Goal: Task Accomplishment & Management: Manage account settings

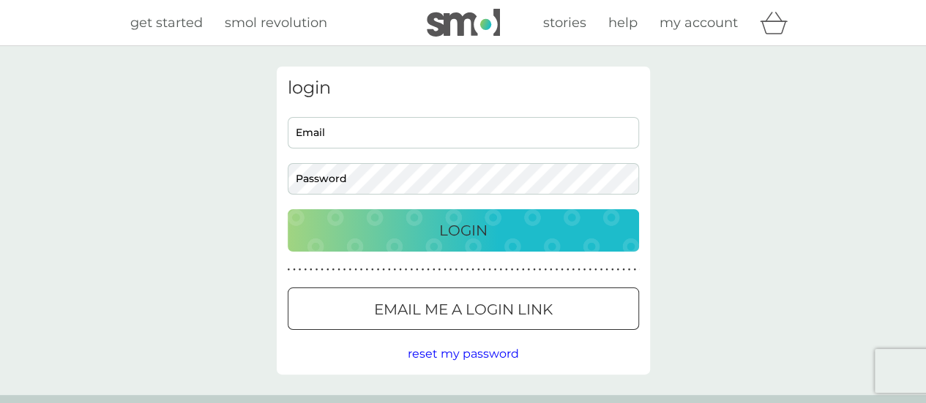
type input "[PERSON_NAME][EMAIL_ADDRESS][PERSON_NAME][DOMAIN_NAME]"
click at [461, 226] on p "Login" at bounding box center [463, 230] width 48 height 23
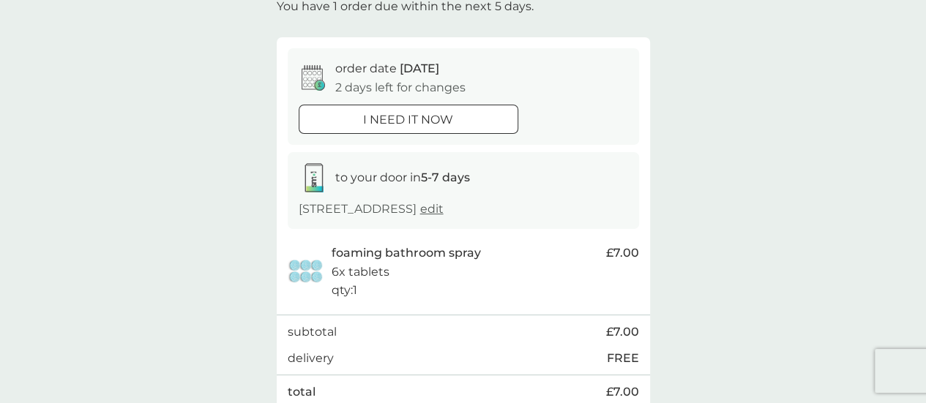
scroll to position [246, 0]
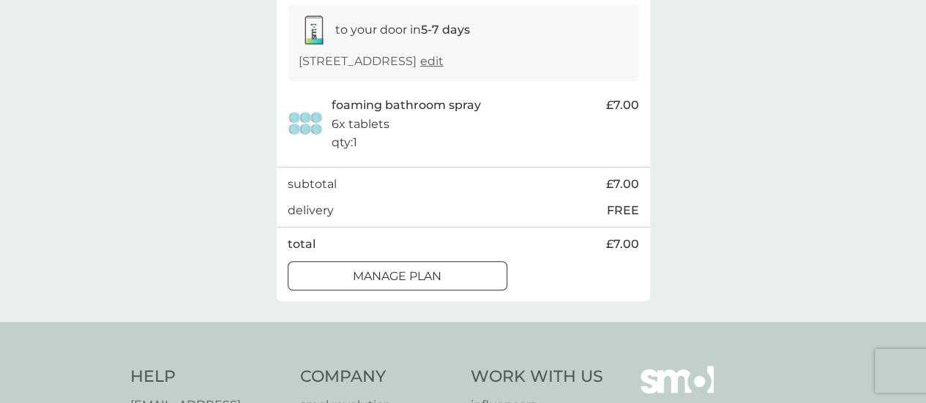
click at [414, 279] on div at bounding box center [397, 276] width 53 height 15
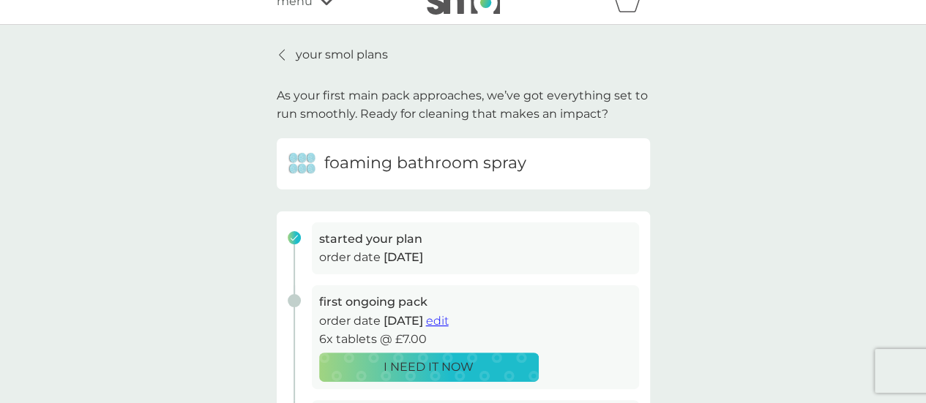
scroll to position [19, 0]
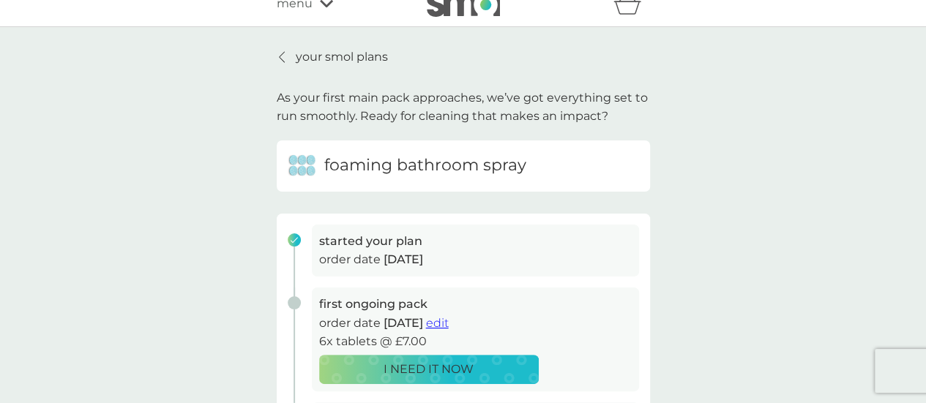
click at [331, 57] on p "your smol plans" at bounding box center [342, 57] width 92 height 19
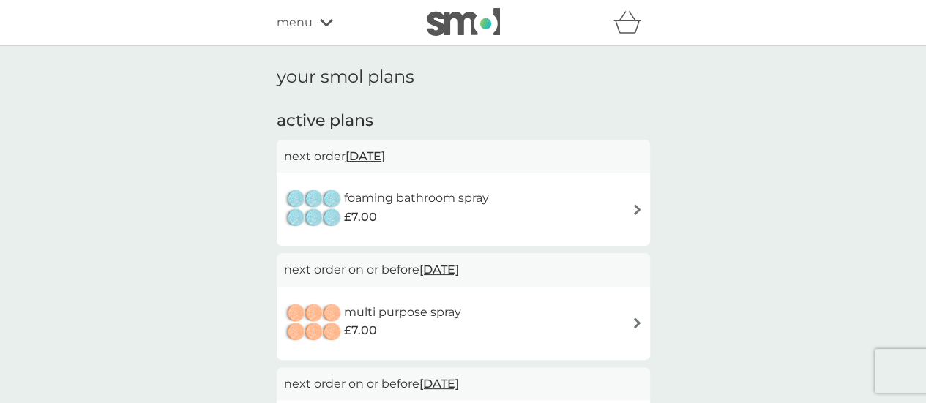
click at [307, 39] on div "refer a friend & you BOTH save smol impact smol shop your smol plans your upcom…" at bounding box center [463, 23] width 926 height 46
click at [310, 21] on span "menu" at bounding box center [295, 22] width 36 height 19
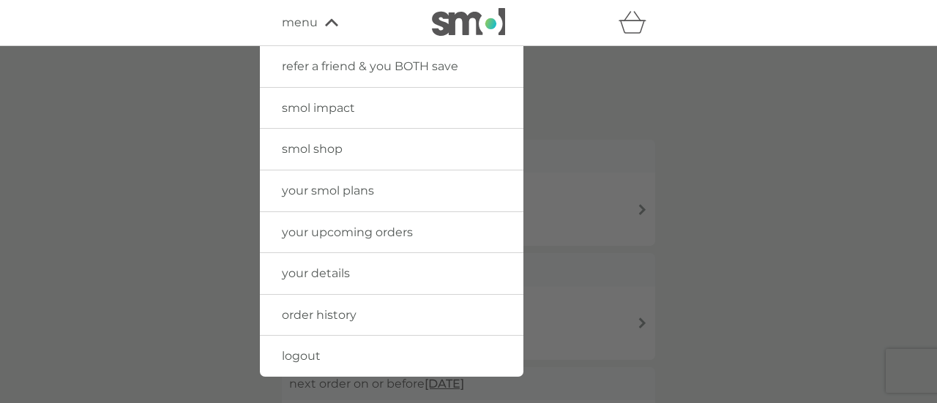
click at [341, 312] on span "order history" at bounding box center [319, 315] width 75 height 14
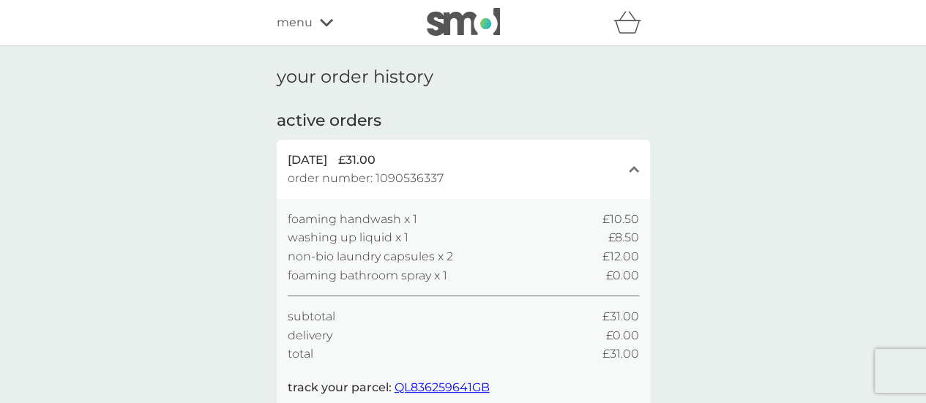
click at [296, 21] on span "menu" at bounding box center [295, 22] width 36 height 19
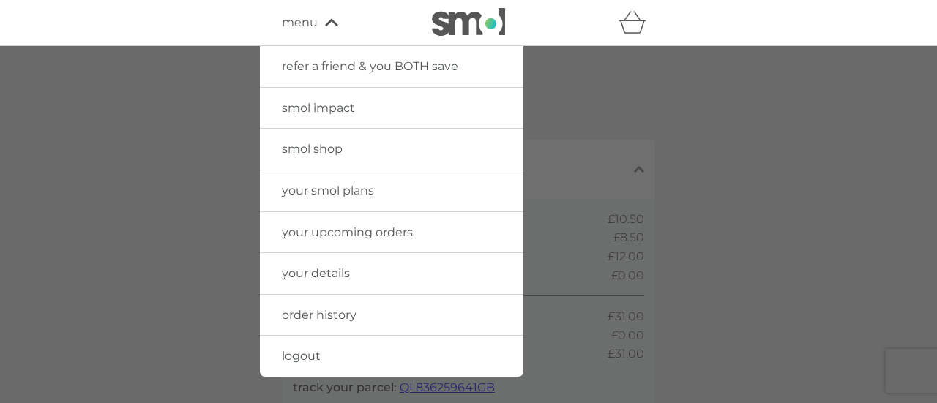
click at [363, 233] on span "your upcoming orders" at bounding box center [347, 232] width 131 height 14
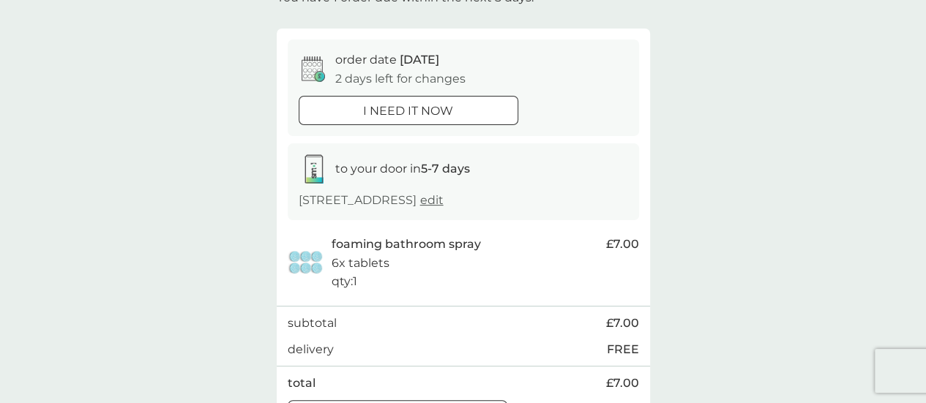
scroll to position [142, 0]
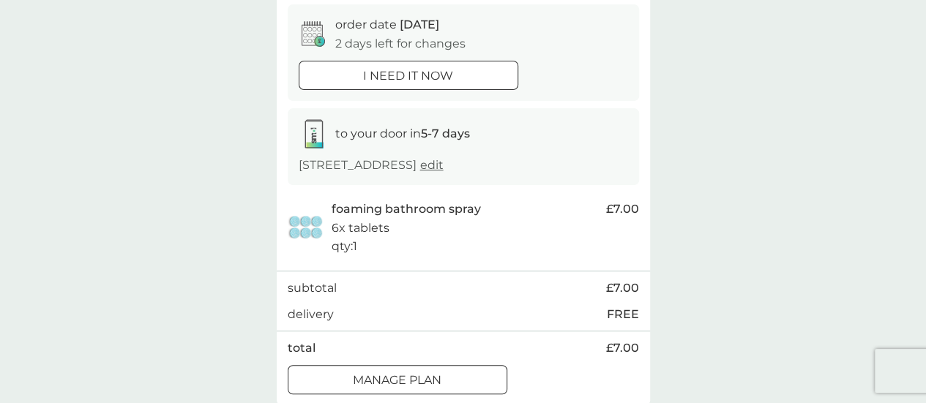
click at [334, 36] on div "order date [DATE] 2 days left for changes" at bounding box center [463, 33] width 329 height 37
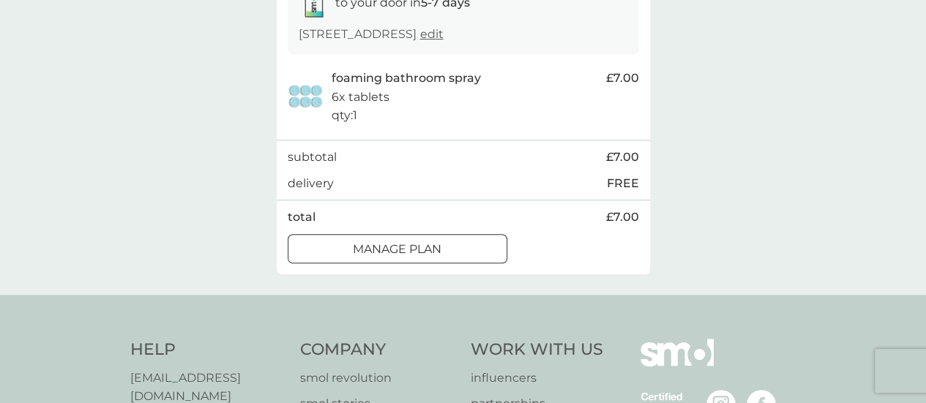
scroll to position [275, 0]
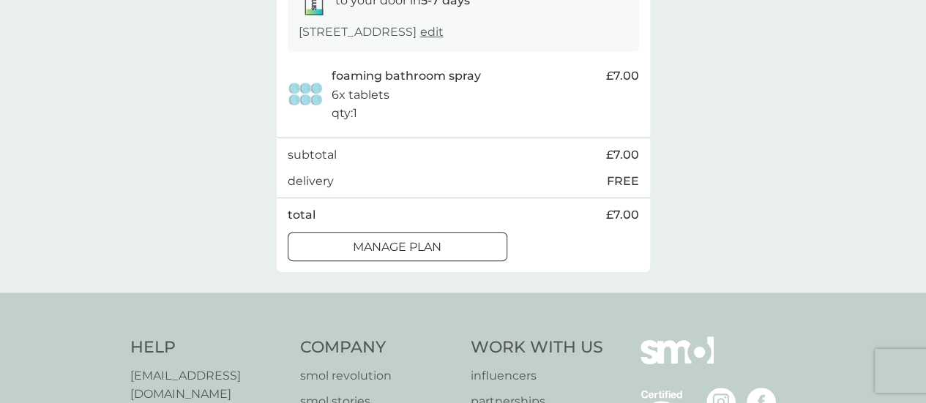
click at [400, 234] on button "Manage plan" at bounding box center [398, 246] width 220 height 29
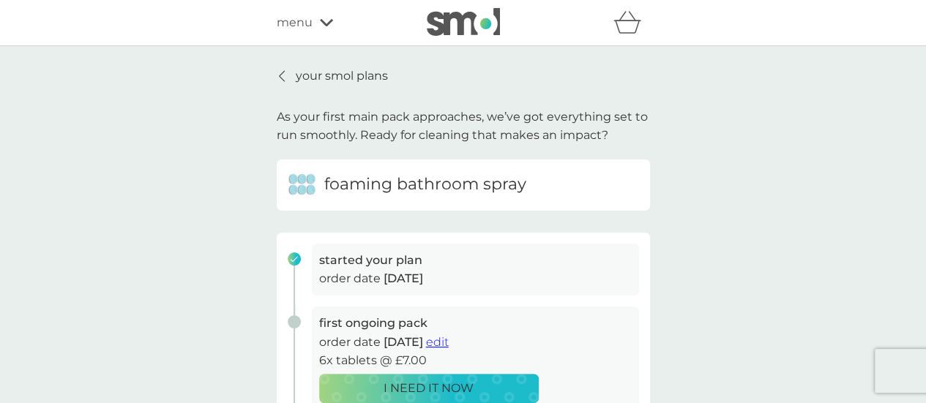
click at [318, 78] on p "your smol plans" at bounding box center [342, 76] width 92 height 19
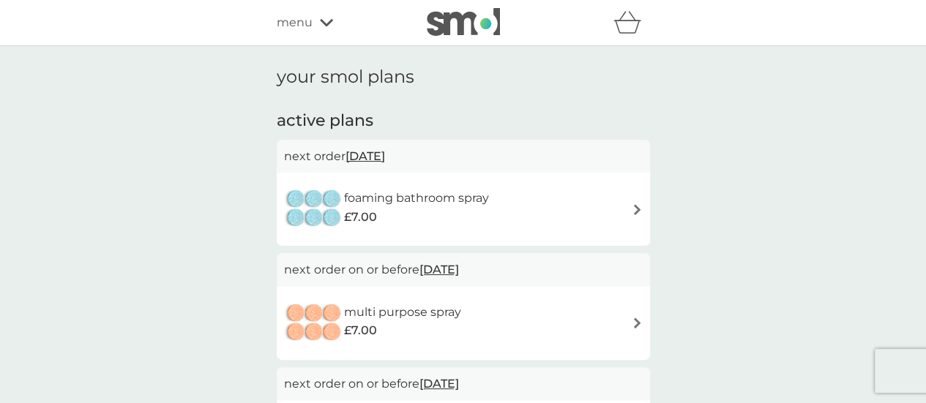
click at [525, 233] on div "foaming bathroom spray £7.00" at bounding box center [463, 209] width 359 height 51
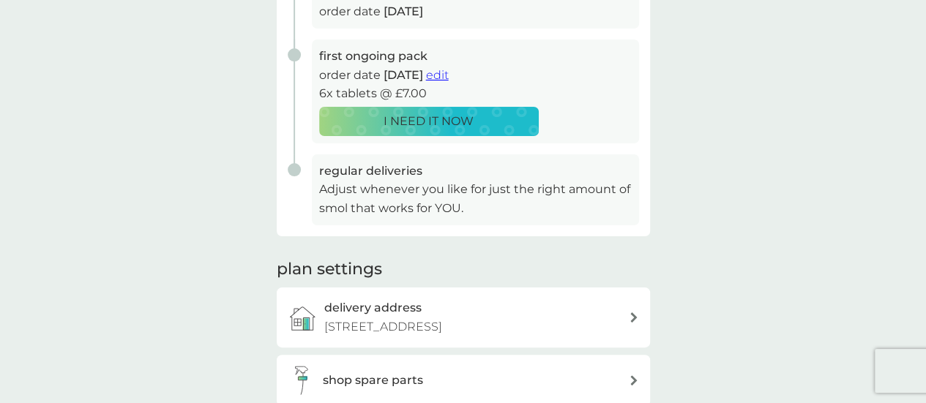
scroll to position [268, 0]
click at [449, 78] on span "edit" at bounding box center [437, 74] width 23 height 14
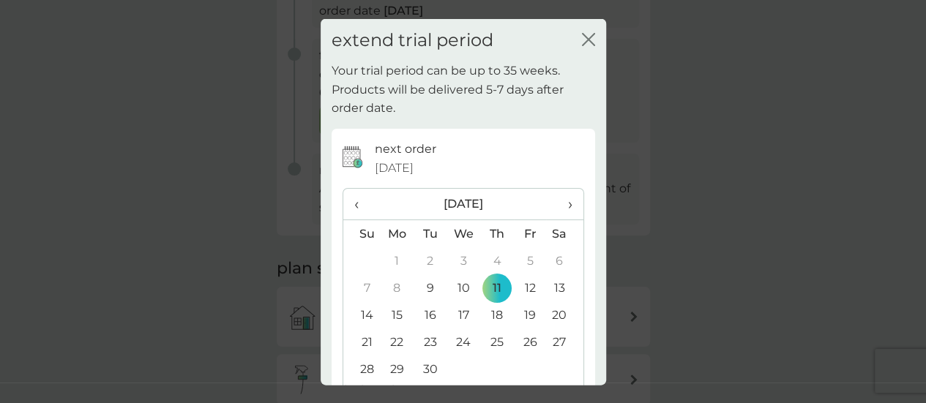
click at [559, 198] on span "›" at bounding box center [564, 204] width 15 height 31
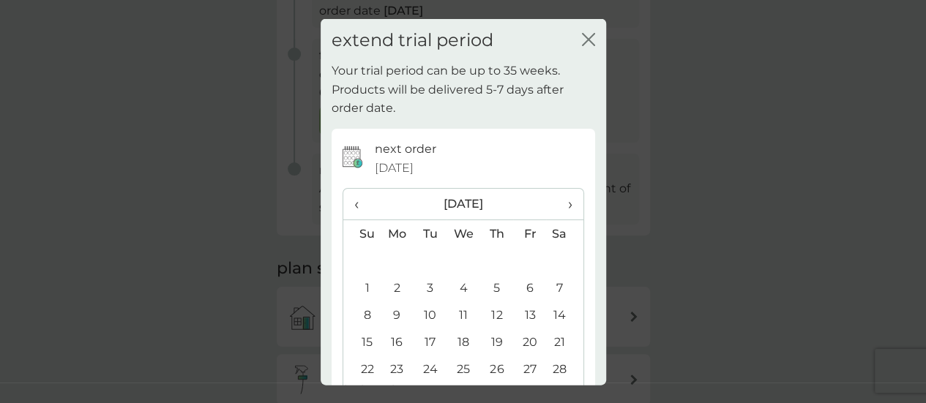
click at [559, 198] on span "›" at bounding box center [564, 204] width 15 height 31
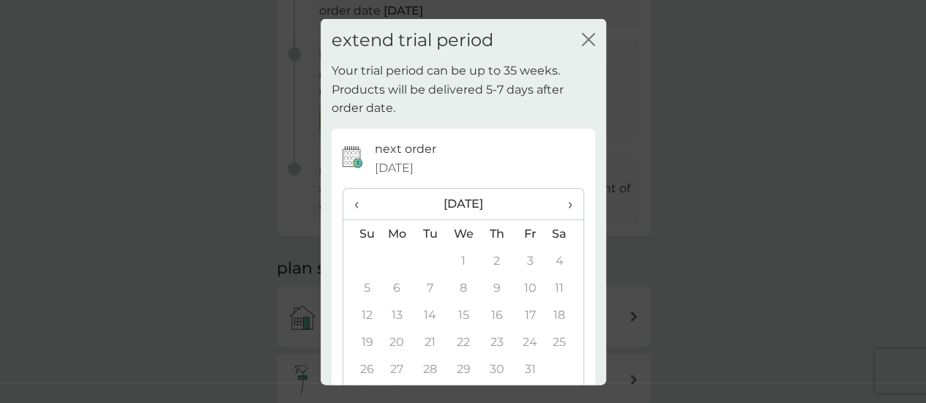
click at [559, 198] on span "›" at bounding box center [564, 204] width 15 height 31
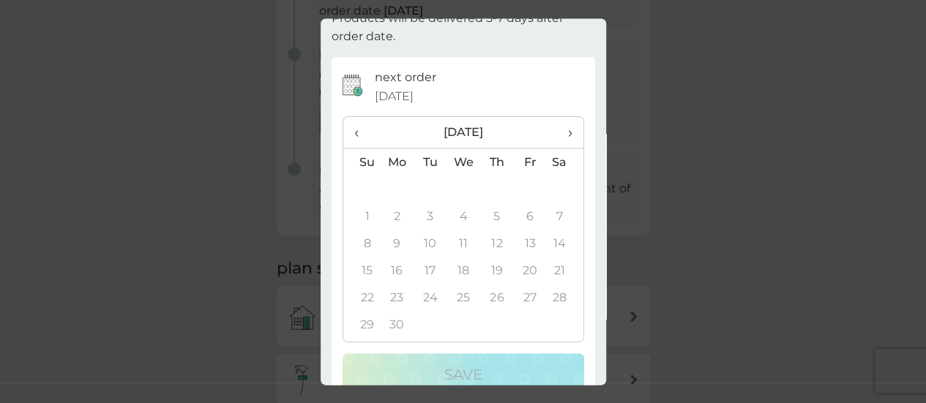
scroll to position [72, 0]
click at [356, 131] on span "‹" at bounding box center [361, 131] width 15 height 31
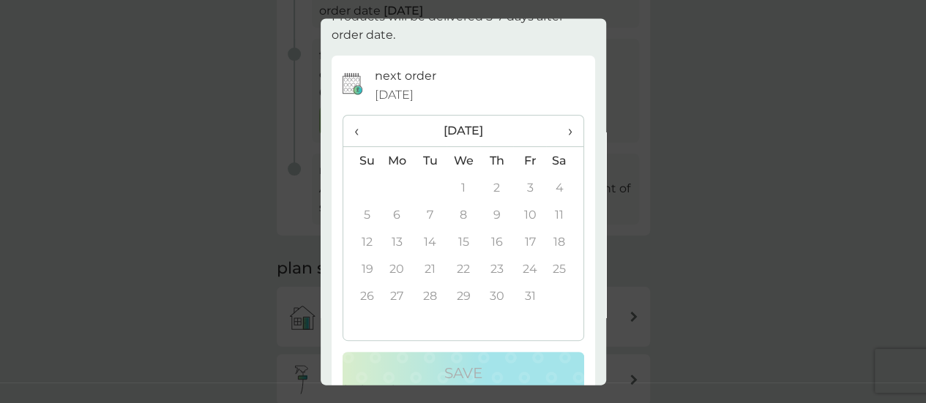
click at [356, 131] on span "‹" at bounding box center [361, 131] width 15 height 31
click at [454, 184] on td "1" at bounding box center [463, 188] width 34 height 27
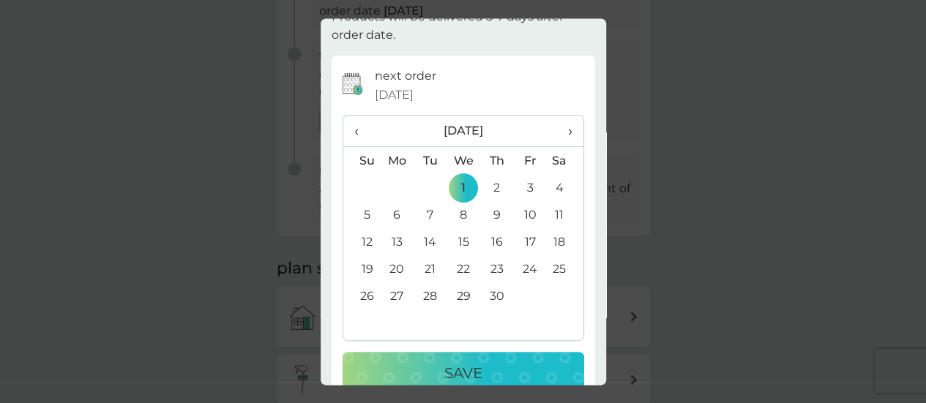
scroll to position [103, 0]
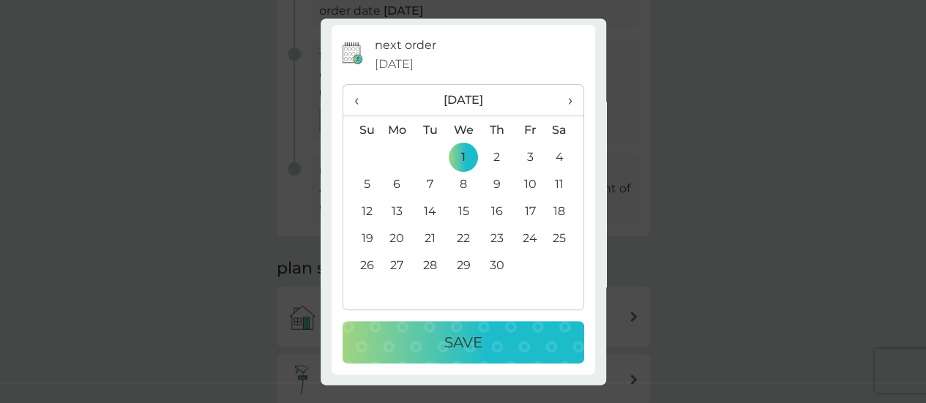
click at [359, 100] on span "‹" at bounding box center [361, 101] width 15 height 31
click at [367, 188] on td "1" at bounding box center [361, 184] width 37 height 27
click at [481, 348] on div "Save" at bounding box center [463, 342] width 212 height 23
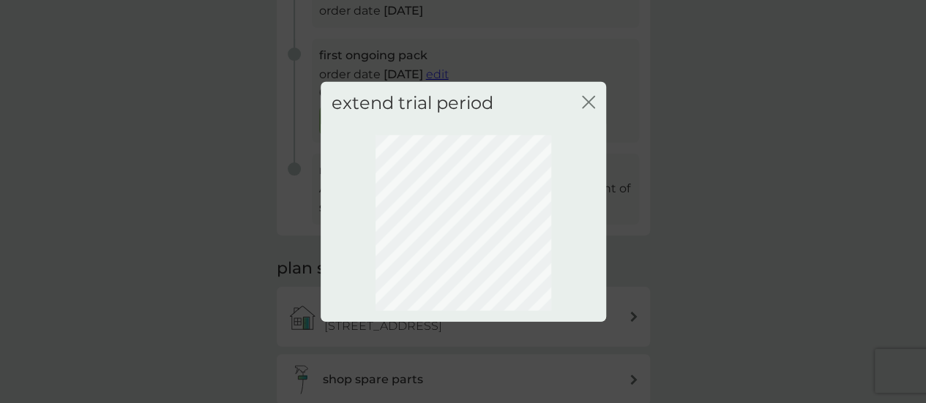
scroll to position [210, 0]
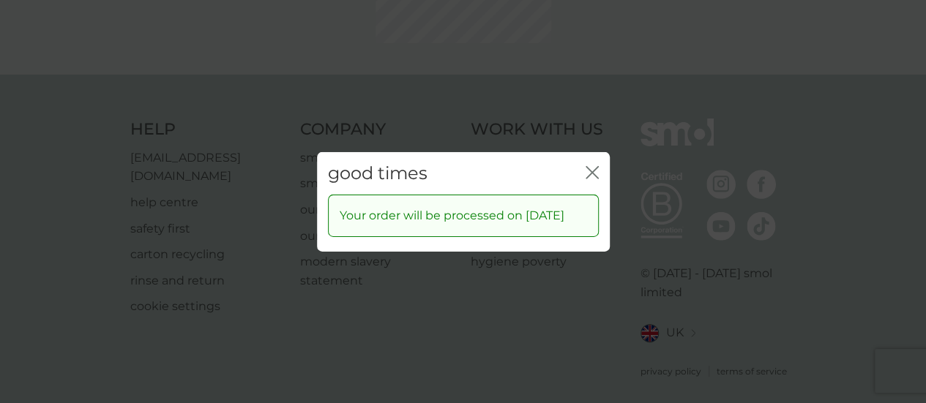
click at [587, 173] on icon "close" at bounding box center [591, 171] width 13 height 13
